Goal: Task Accomplishment & Management: Complete application form

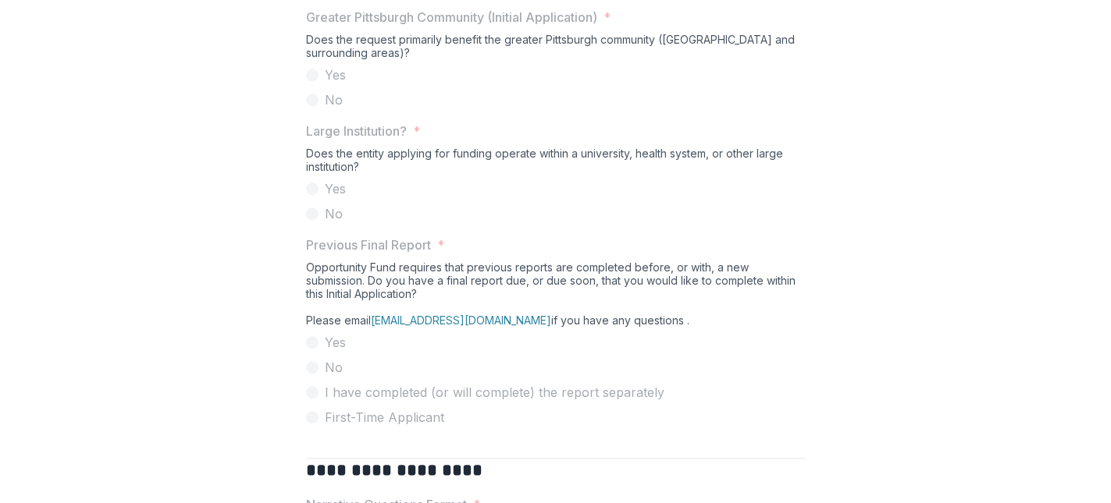
scroll to position [2122, 0]
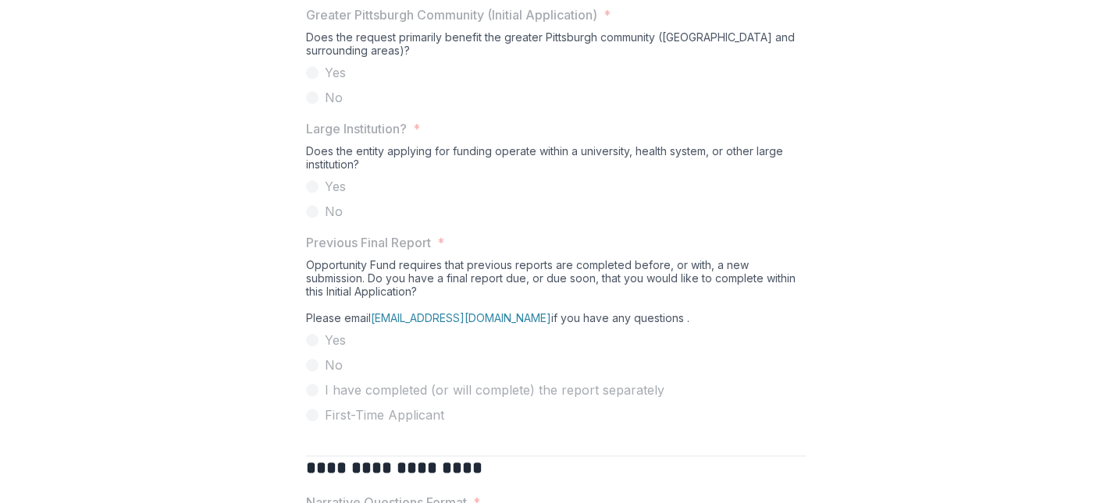
click at [313, 193] on span at bounding box center [312, 186] width 12 height 12
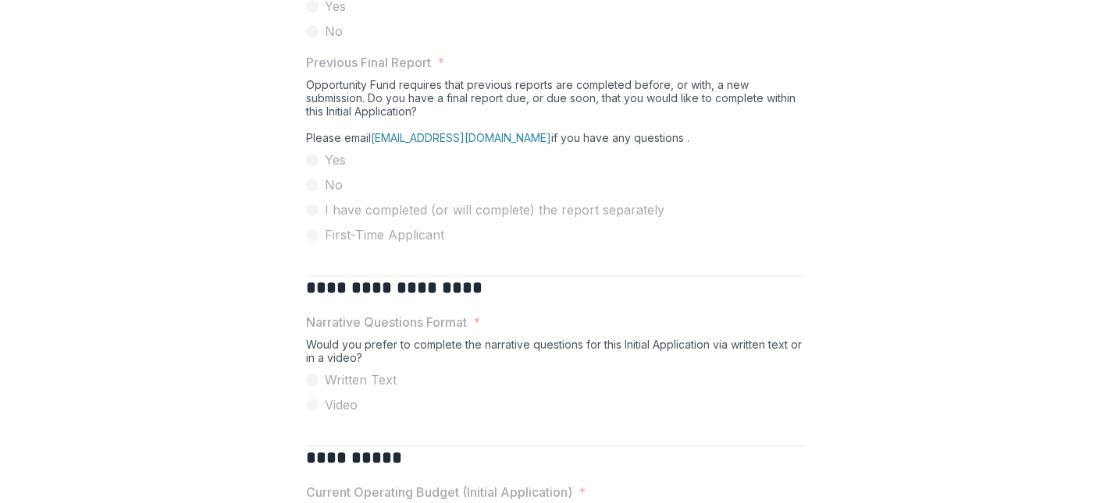
scroll to position [2308, 0]
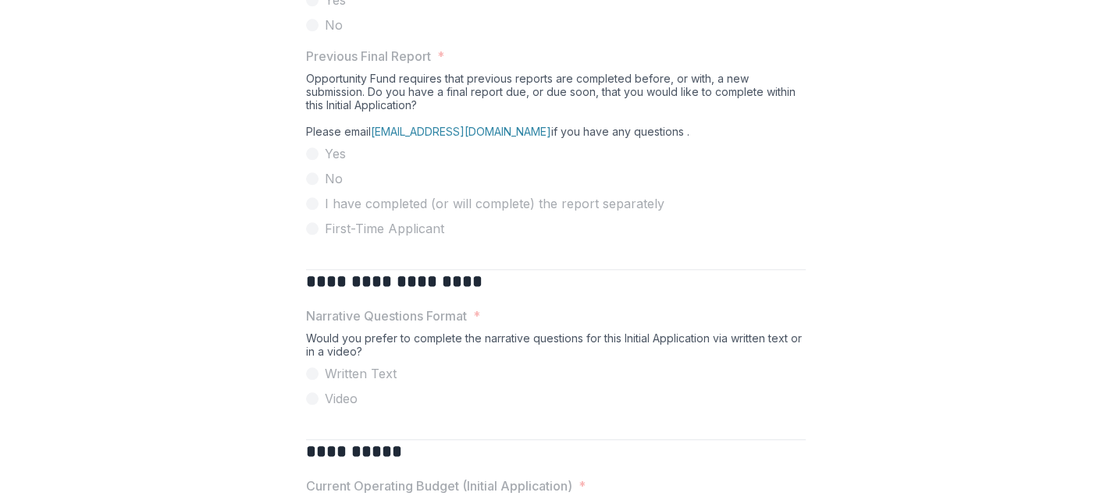
click at [312, 160] on span at bounding box center [312, 154] width 12 height 12
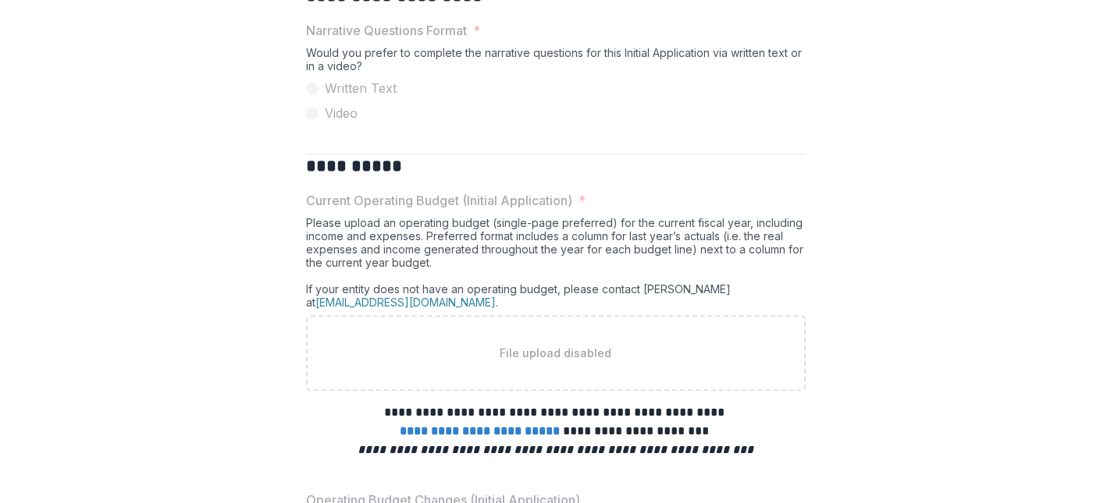
scroll to position [2597, 0]
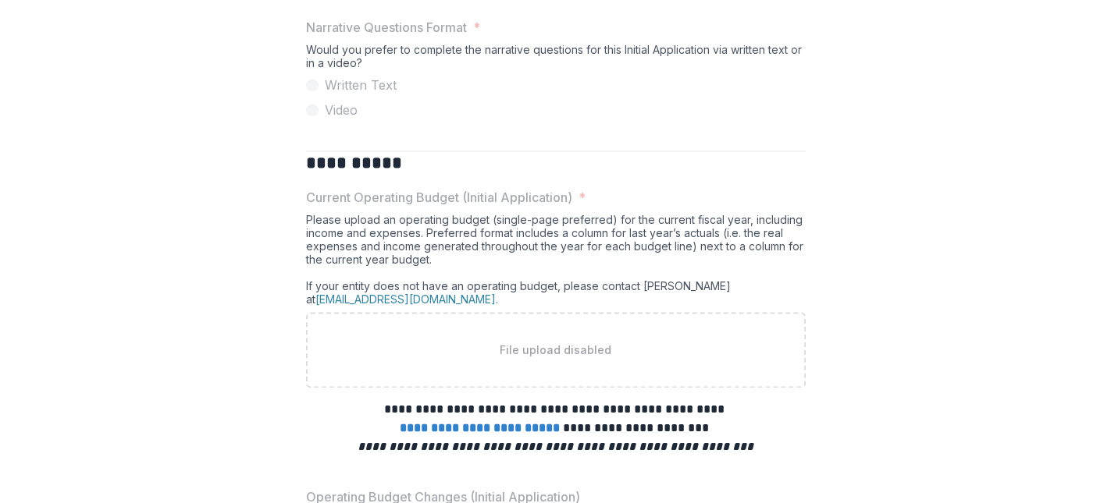
click at [311, 91] on span at bounding box center [312, 85] width 12 height 12
click at [311, 116] on span at bounding box center [312, 110] width 12 height 12
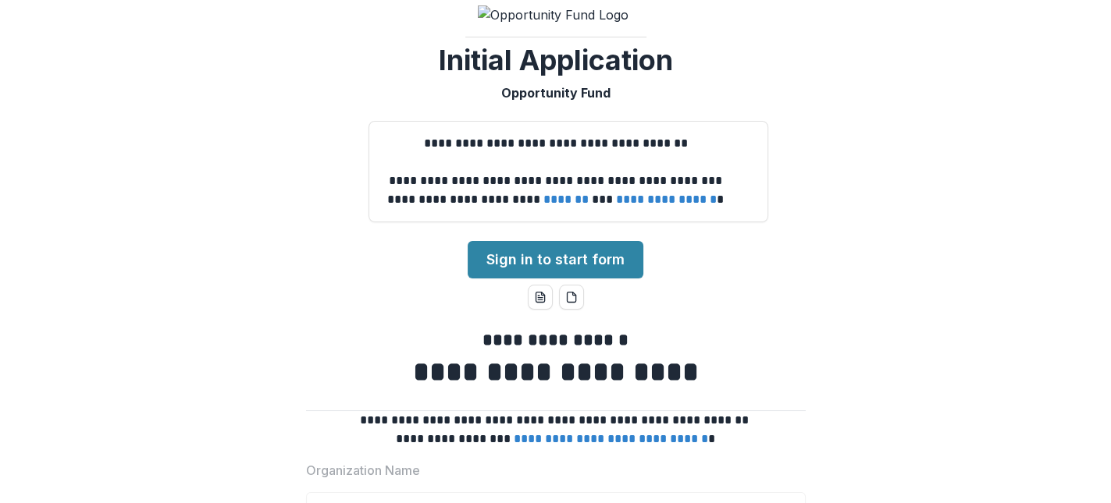
scroll to position [0, 0]
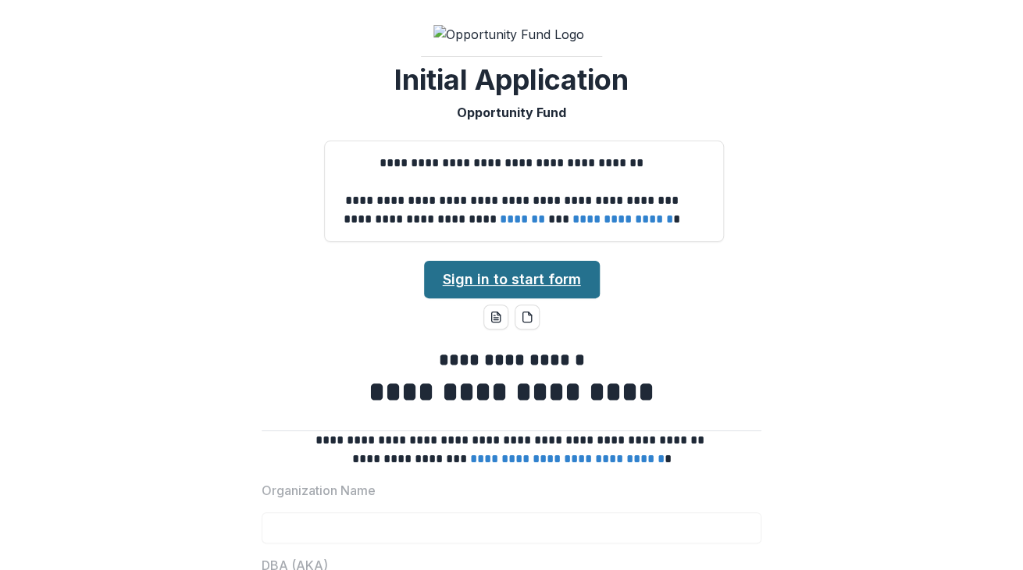
click at [514, 298] on link "Sign in to start form" at bounding box center [512, 279] width 176 height 37
